Goal: Task Accomplishment & Management: Complete application form

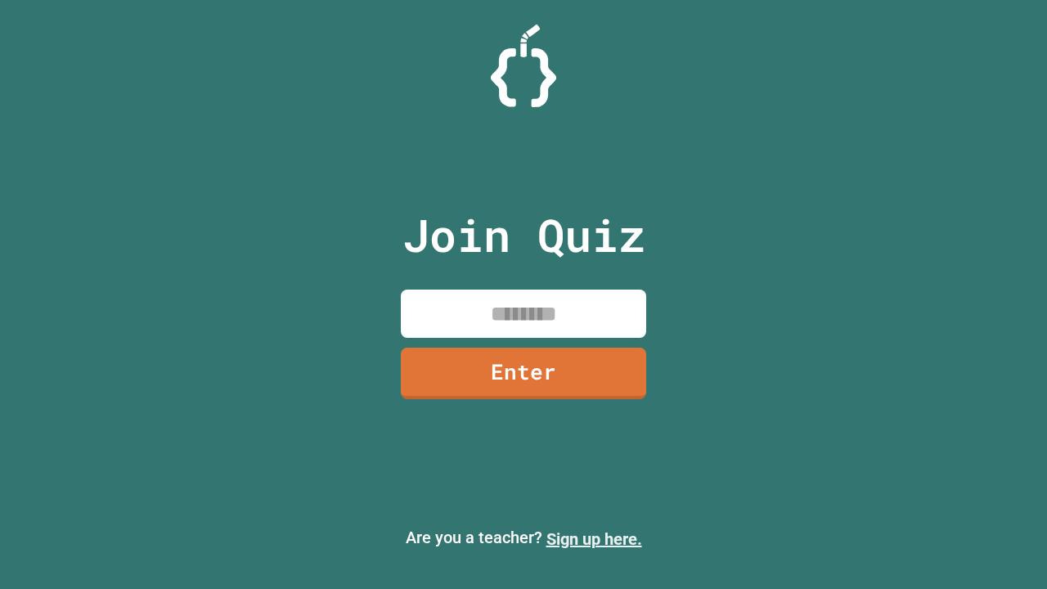
click at [594, 539] on link "Sign up here." at bounding box center [594, 539] width 96 height 20
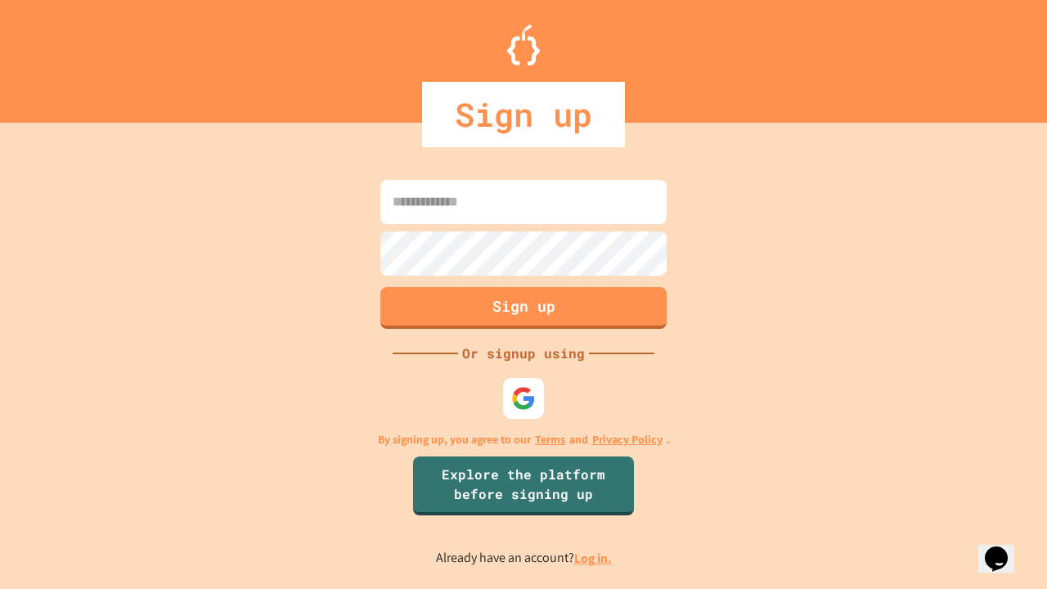
click at [594, 558] on link "Log in." at bounding box center [593, 558] width 38 height 17
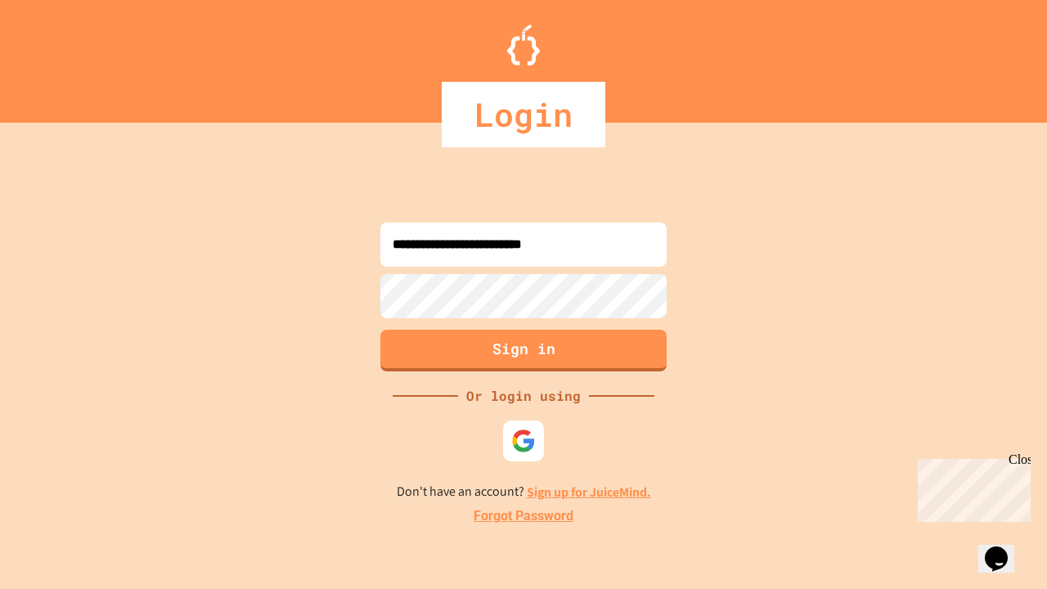
type input "**********"
